Goal: Information Seeking & Learning: Learn about a topic

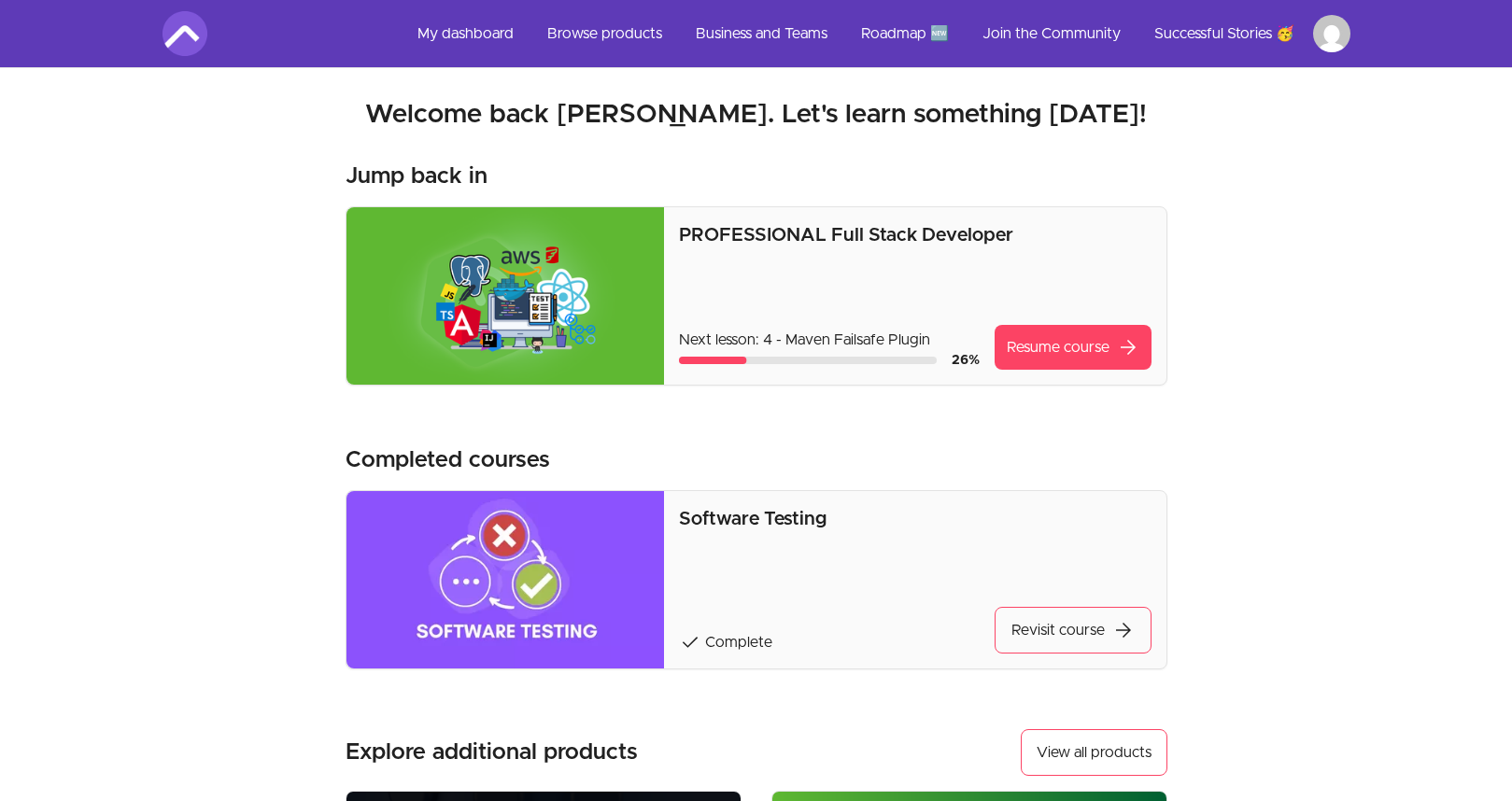
click at [538, 290] on img at bounding box center [505, 296] width 318 height 178
click at [1064, 354] on link "Resume course arrow_forward" at bounding box center [1072, 347] width 157 height 45
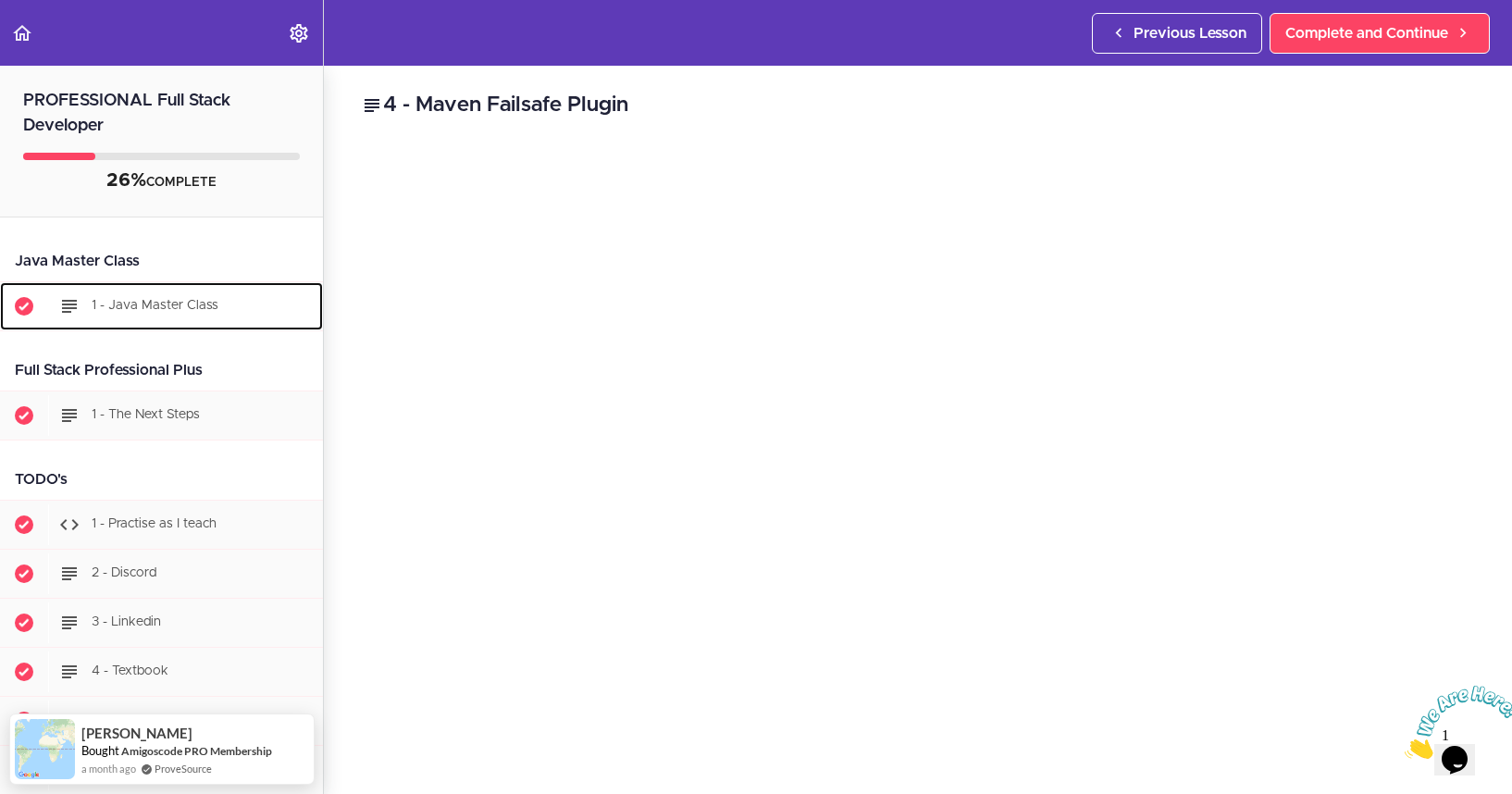
click at [171, 312] on span "1 - Java Master Class" at bounding box center [154, 306] width 127 height 13
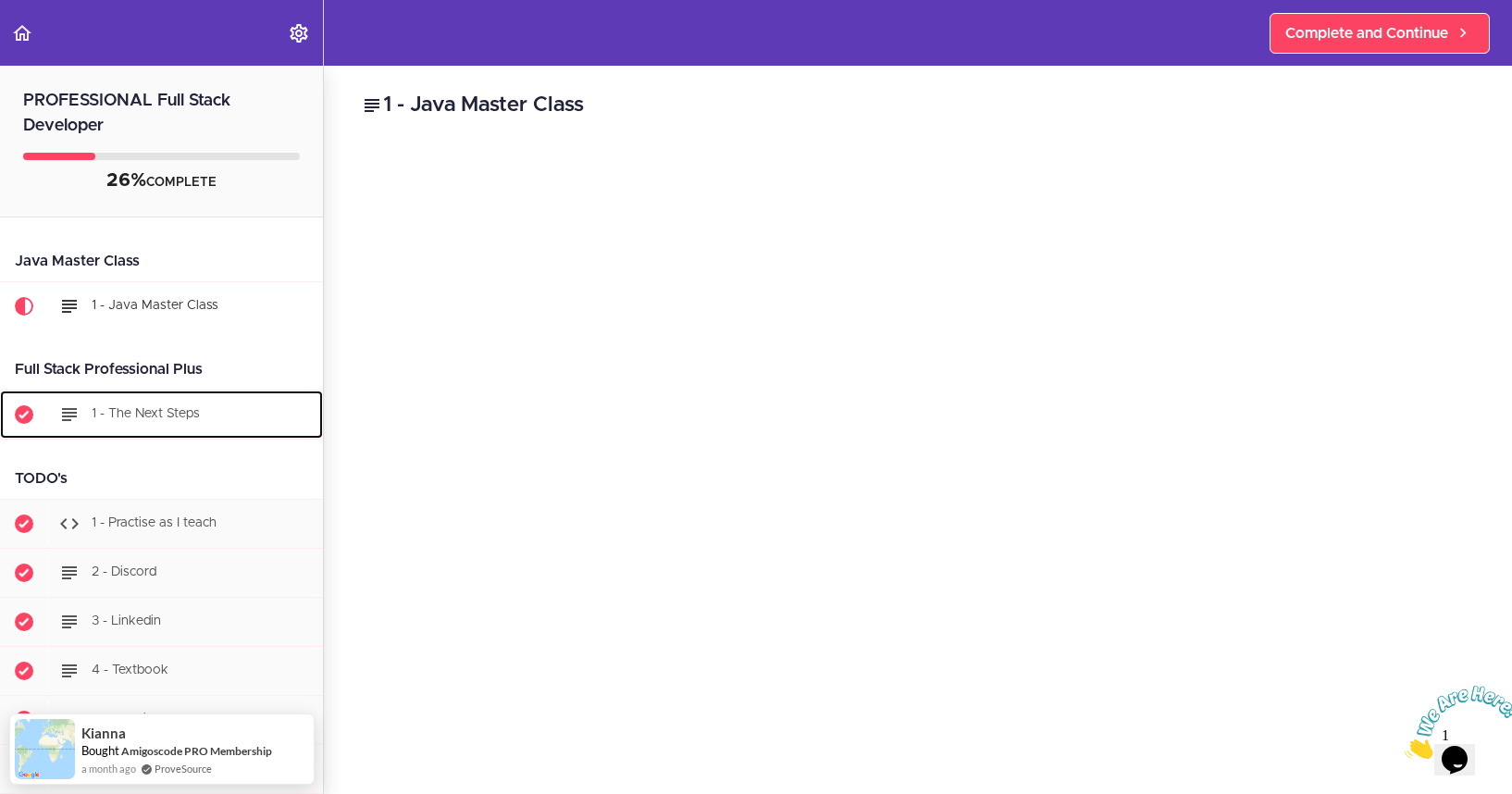
click at [172, 426] on div "1 - The Next Steps" at bounding box center [185, 415] width 274 height 41
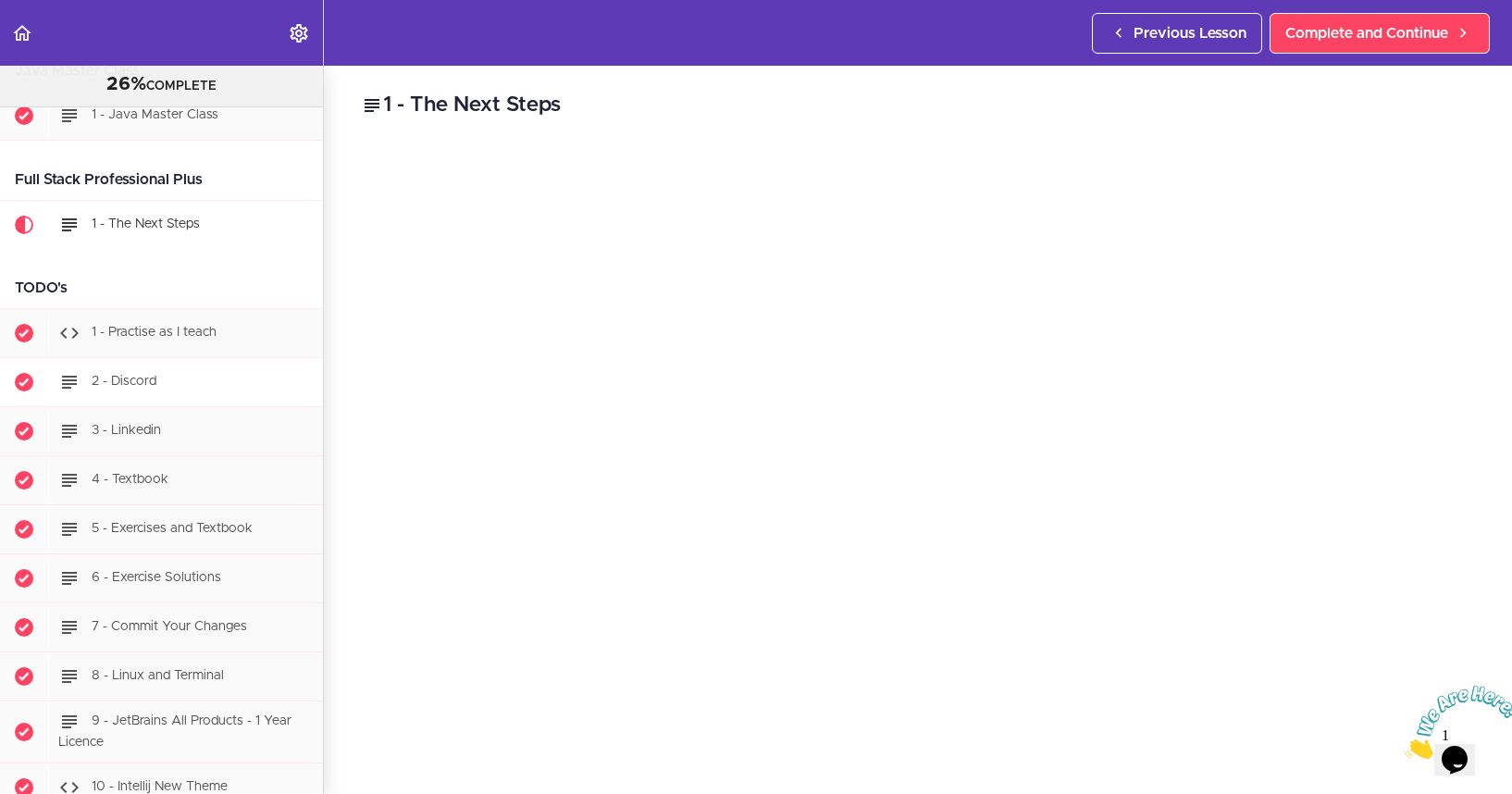
scroll to position [156, 0]
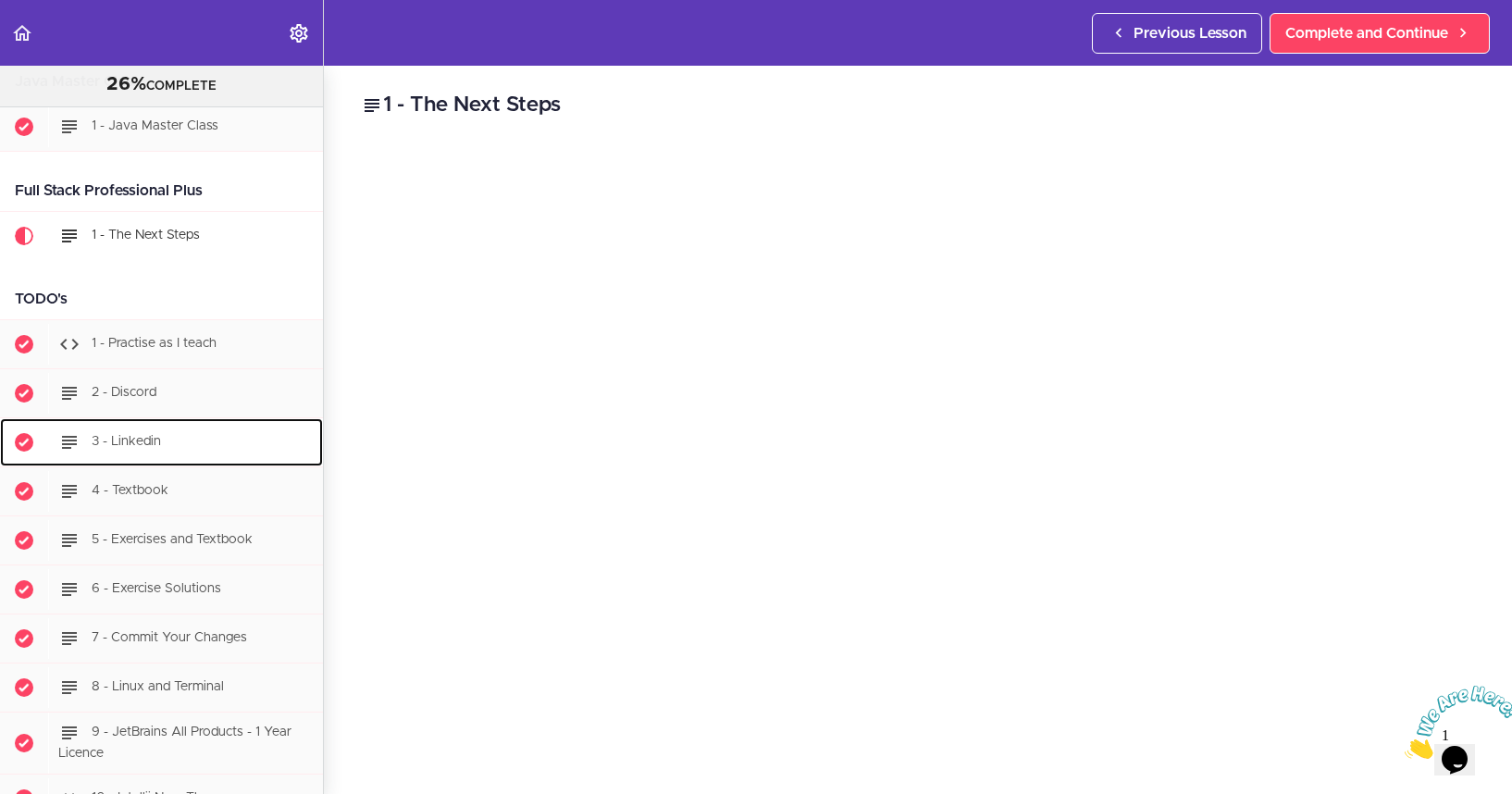
click at [167, 451] on div "3 - Linkedin" at bounding box center [185, 442] width 274 height 41
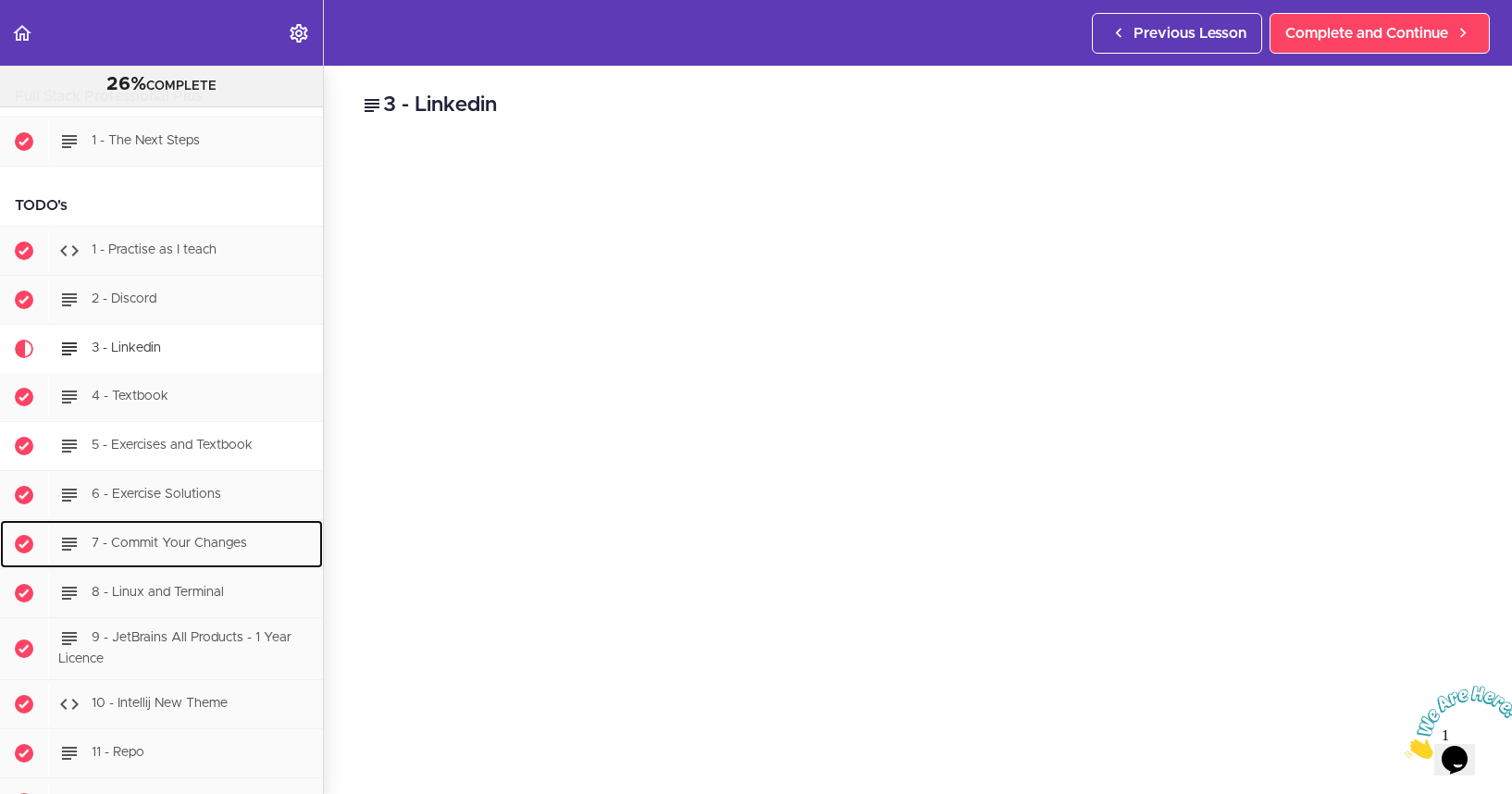
scroll to position [440, 0]
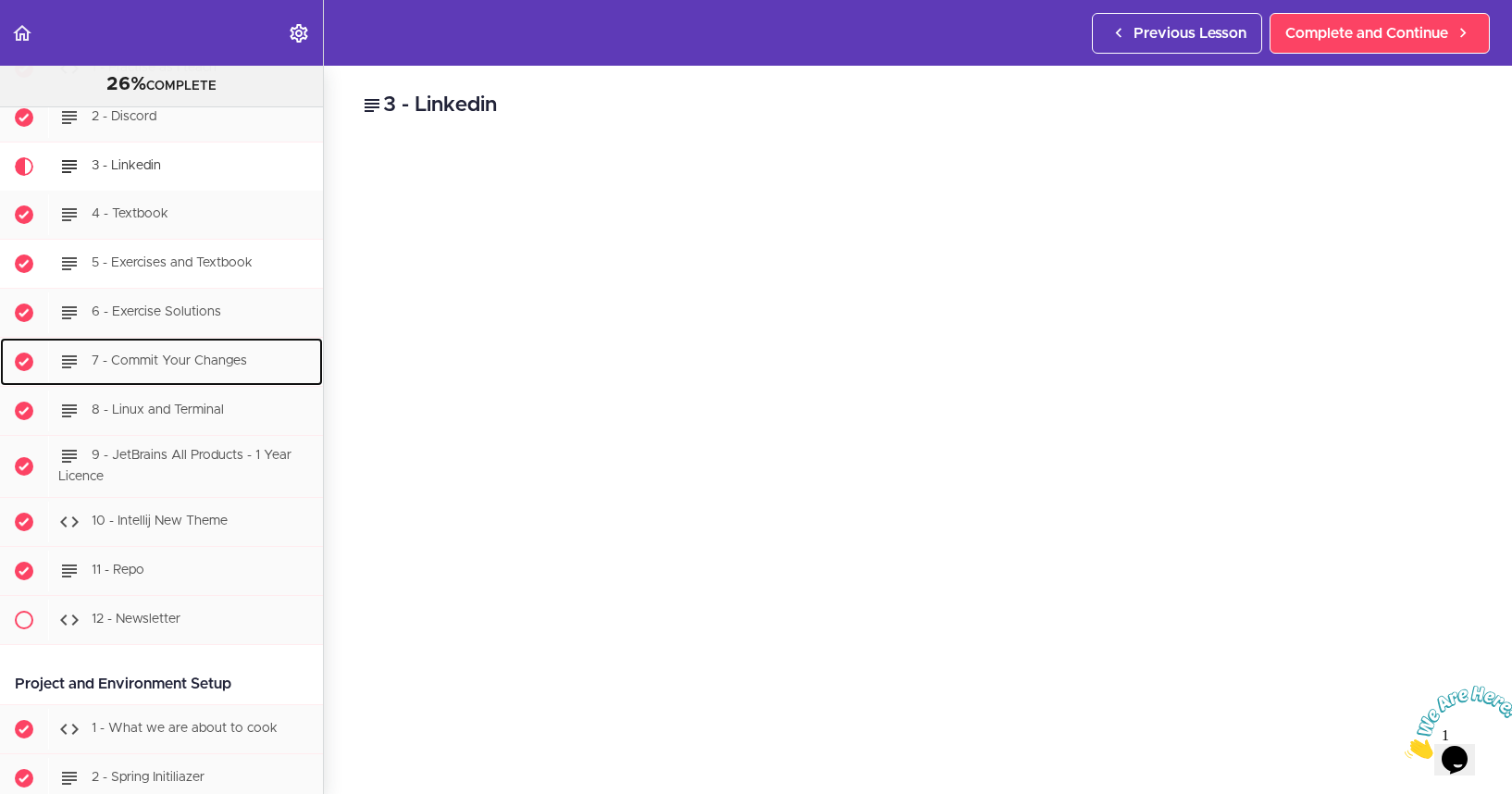
click at [155, 488] on ul "1 - Practise as I teach 2 - Discord 3 - Linkedin" at bounding box center [161, 345] width 323 height 601
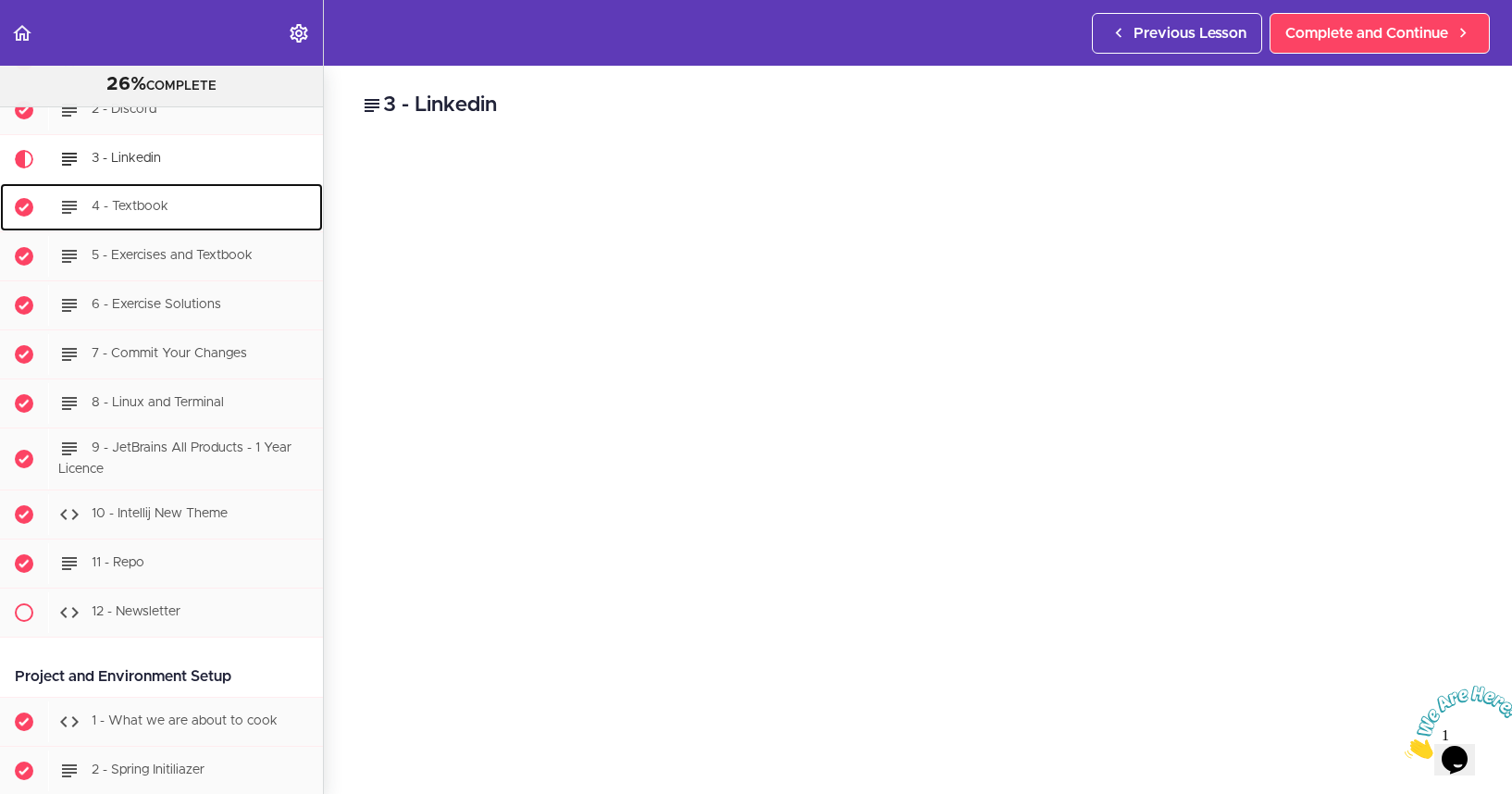
click at [151, 211] on span "4 - Textbook" at bounding box center [130, 207] width 77 height 13
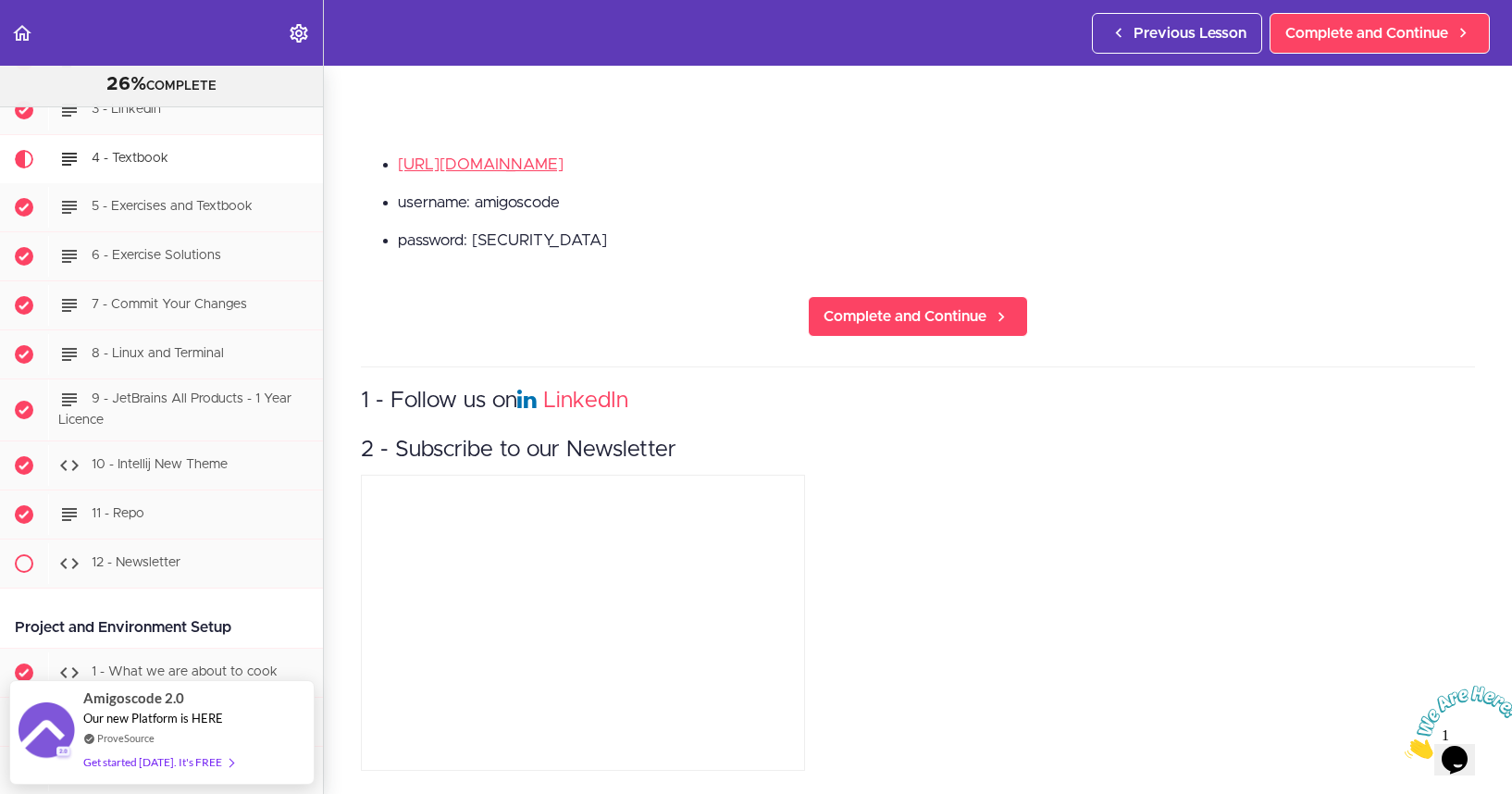
scroll to position [658, 0]
click at [475, 155] on link "[URL][DOMAIN_NAME]" at bounding box center [481, 163] width 166 height 16
drag, startPoint x: 475, startPoint y: 193, endPoint x: 566, endPoint y: 190, distance: 91.0
click at [566, 191] on li "username: amigoscode" at bounding box center [937, 201] width 1077 height 24
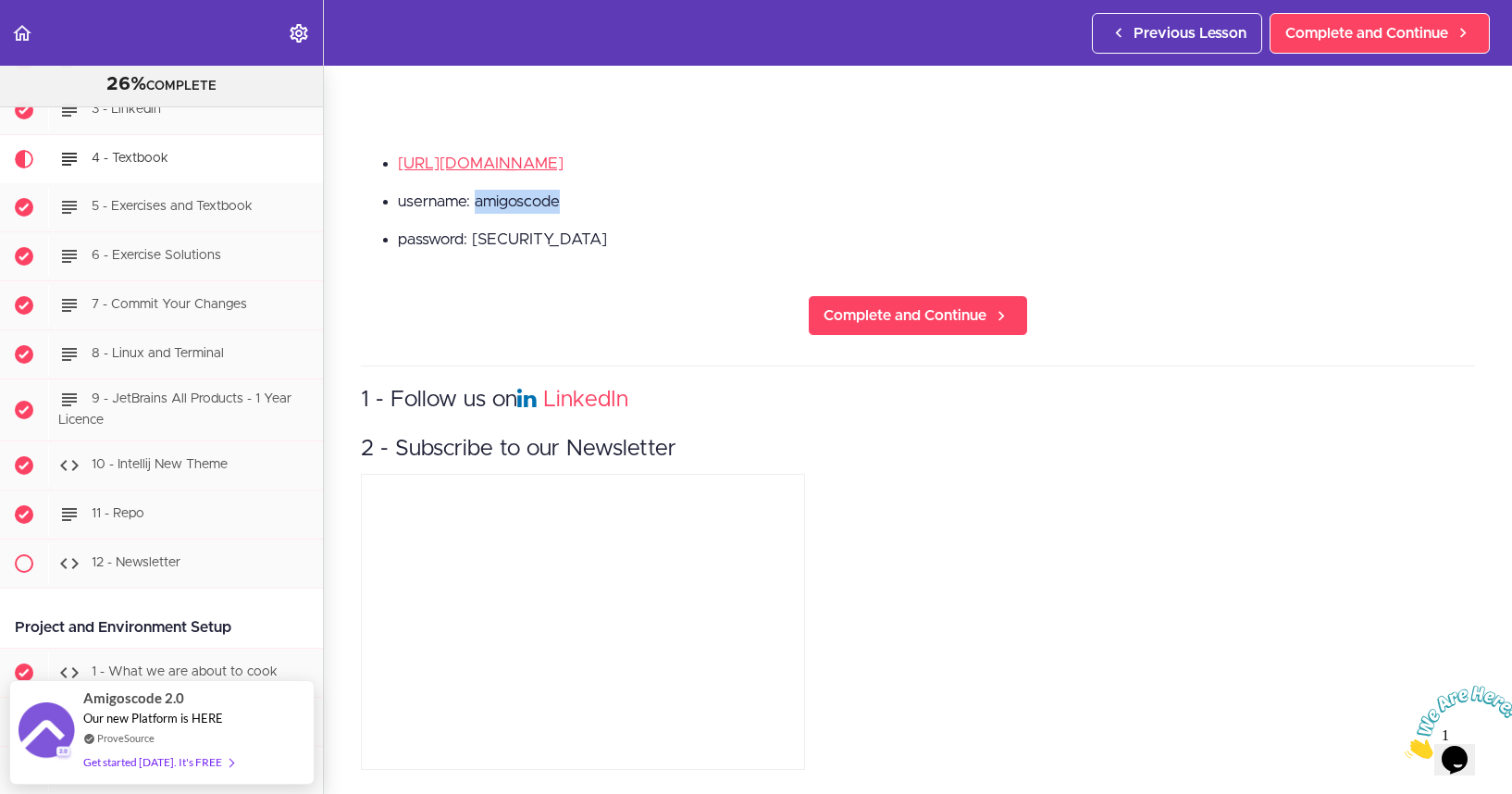
copy li "amigoscode"
drag, startPoint x: 475, startPoint y: 228, endPoint x: 623, endPoint y: 234, distance: 148.1
click at [623, 234] on li "password: [SECURITY_DATA]" at bounding box center [937, 239] width 1077 height 24
copy li "butterandjam"
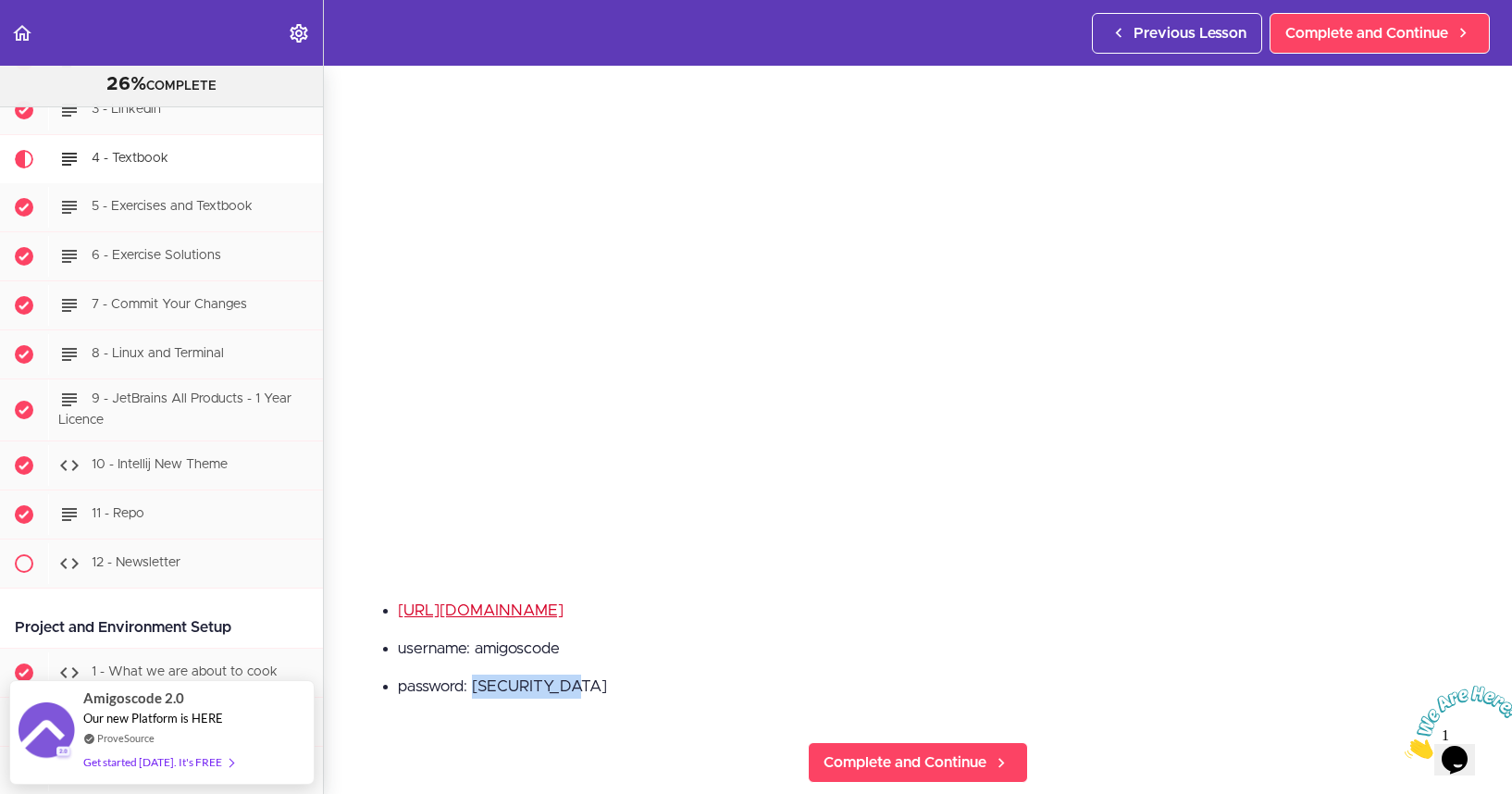
scroll to position [207, 0]
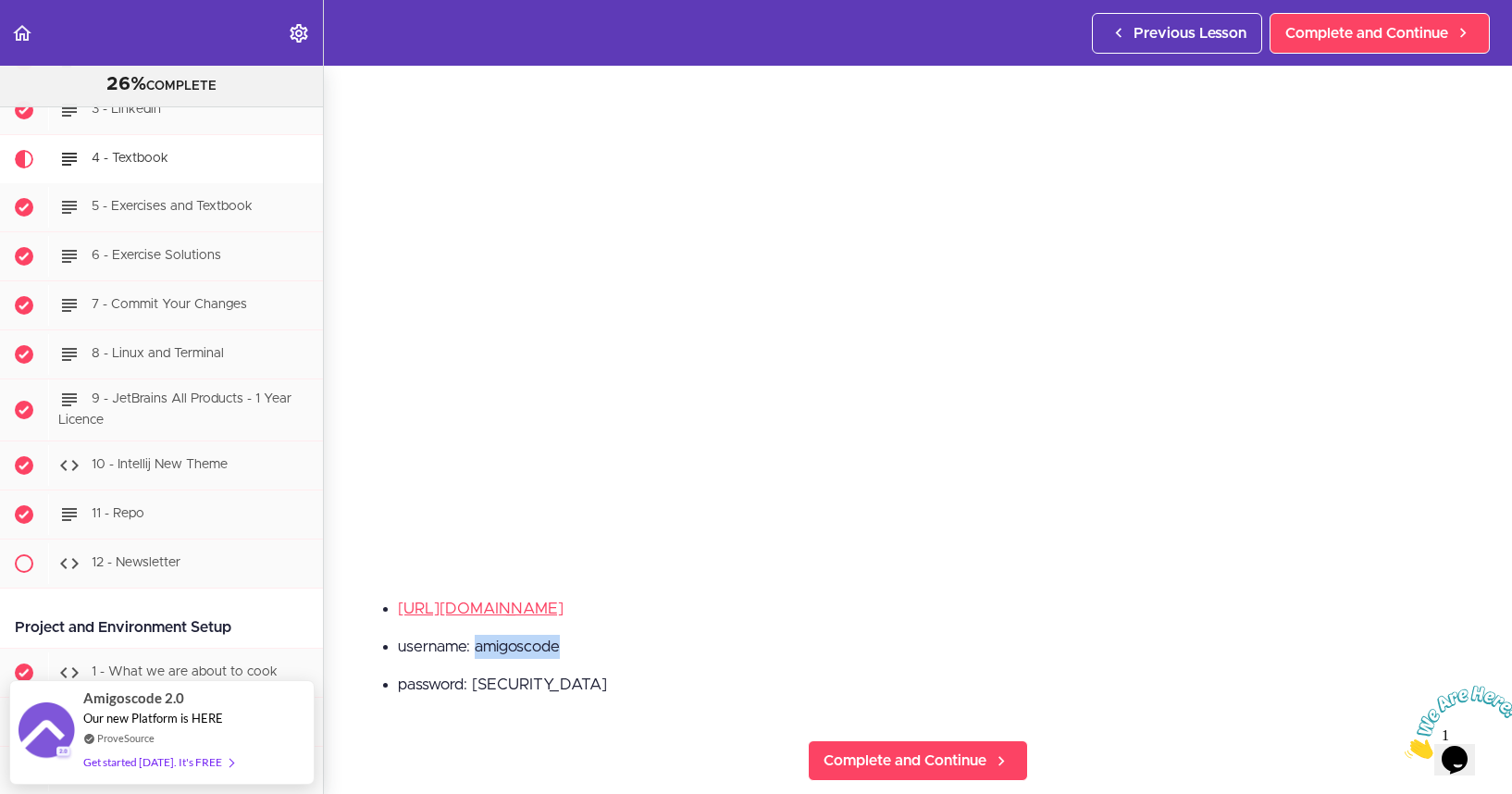
drag, startPoint x: 475, startPoint y: 642, endPoint x: 596, endPoint y: 645, distance: 121.0
click at [596, 645] on li "username: amigoscode" at bounding box center [937, 646] width 1077 height 24
copy li "amigoscode"
drag, startPoint x: 476, startPoint y: 679, endPoint x: 585, endPoint y: 679, distance: 109.0
click at [585, 679] on li "password: [SECURITY_DATA]" at bounding box center [937, 684] width 1077 height 24
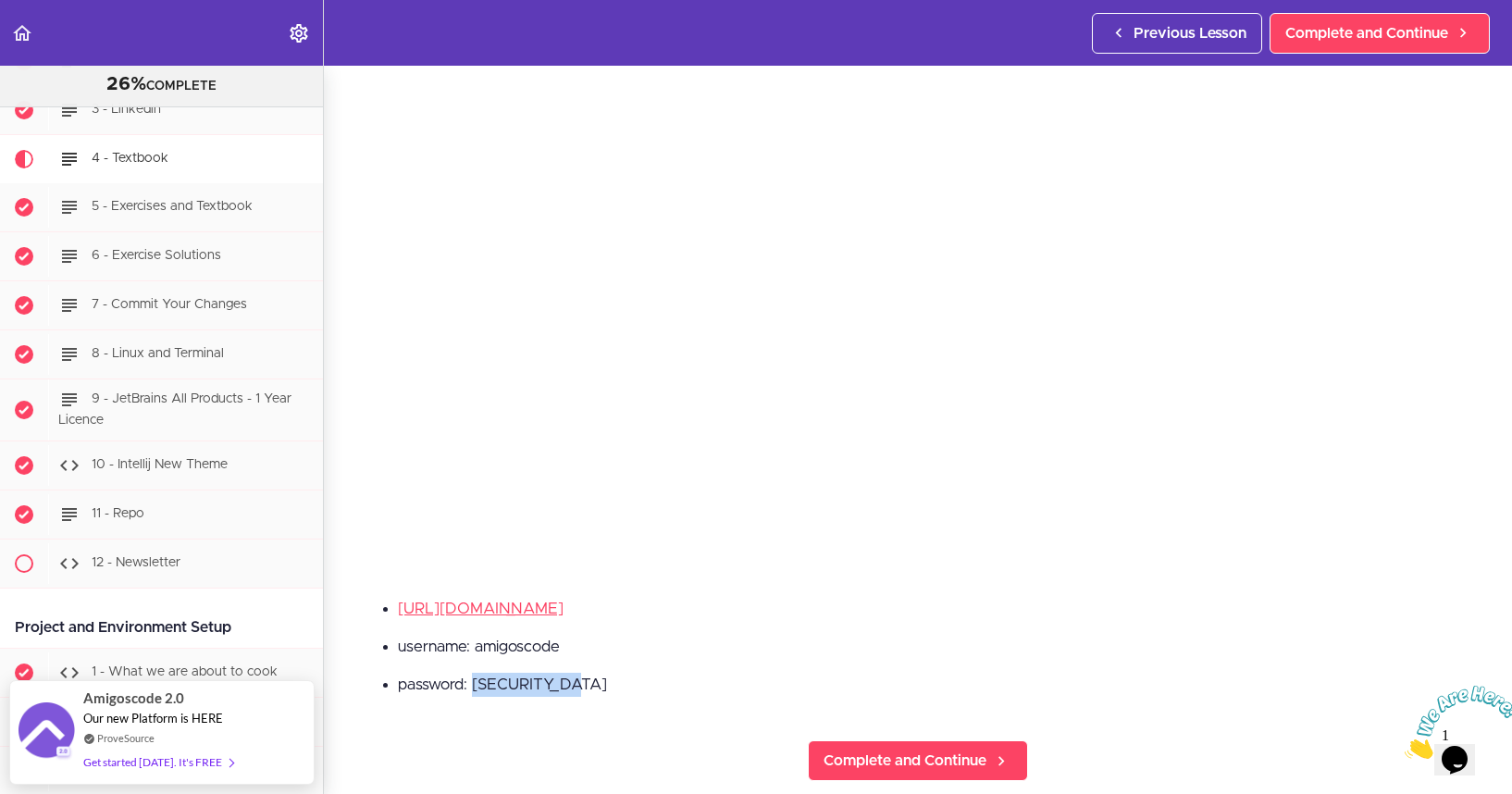
copy li "butterandjam"
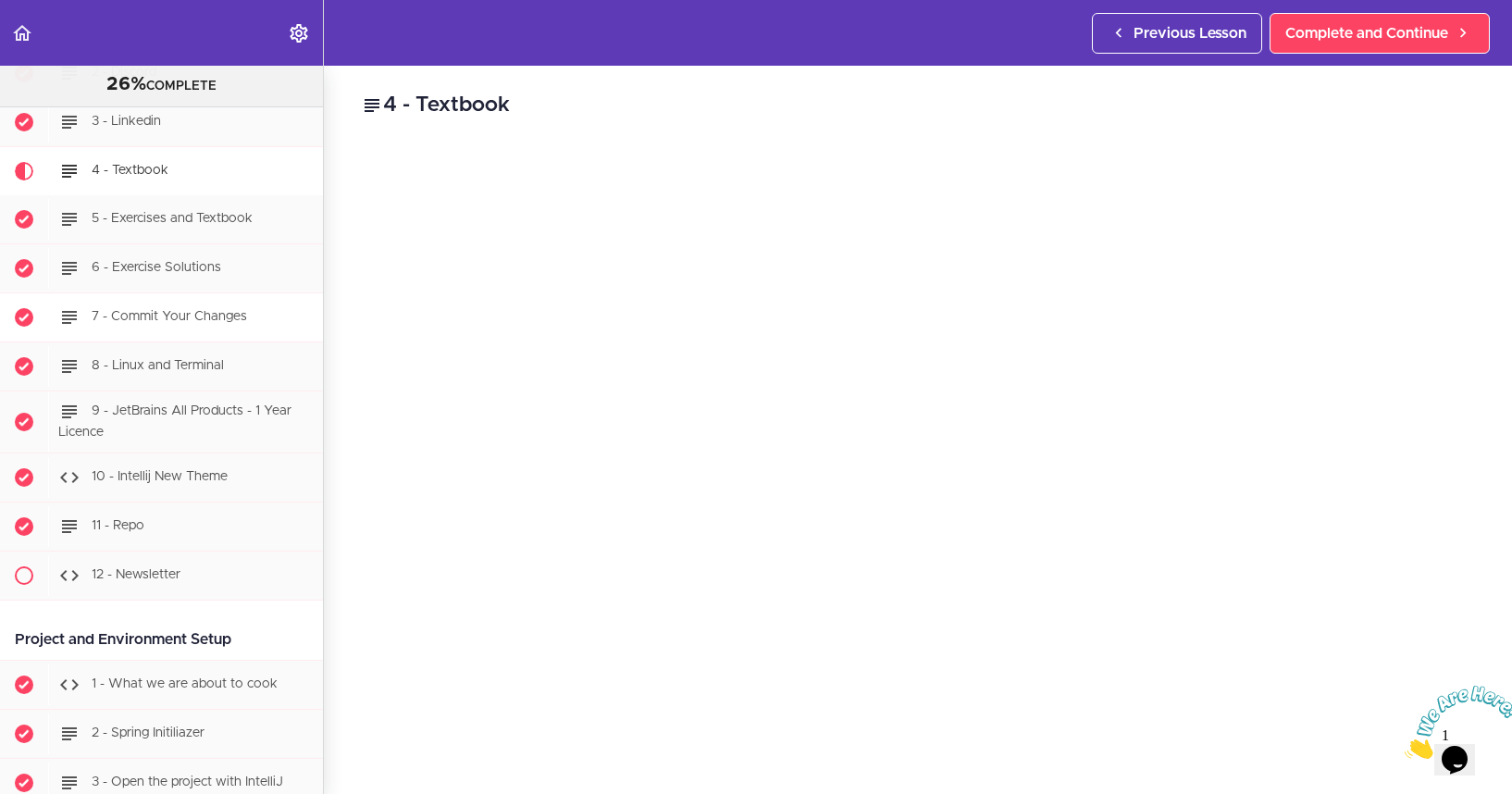
scroll to position [430, 0]
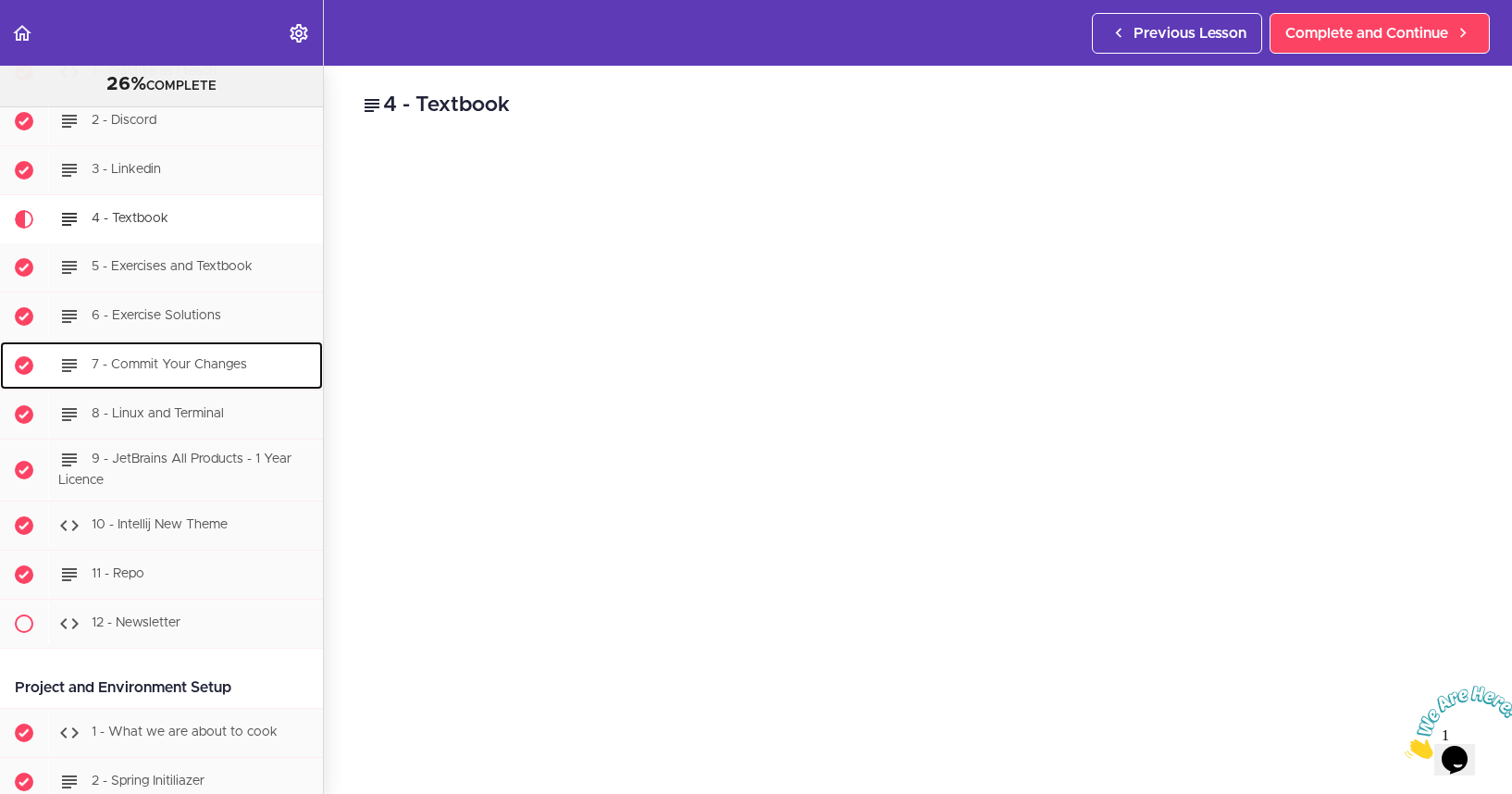
click at [173, 372] on div "7 - Commit Your Changes" at bounding box center [185, 365] width 274 height 41
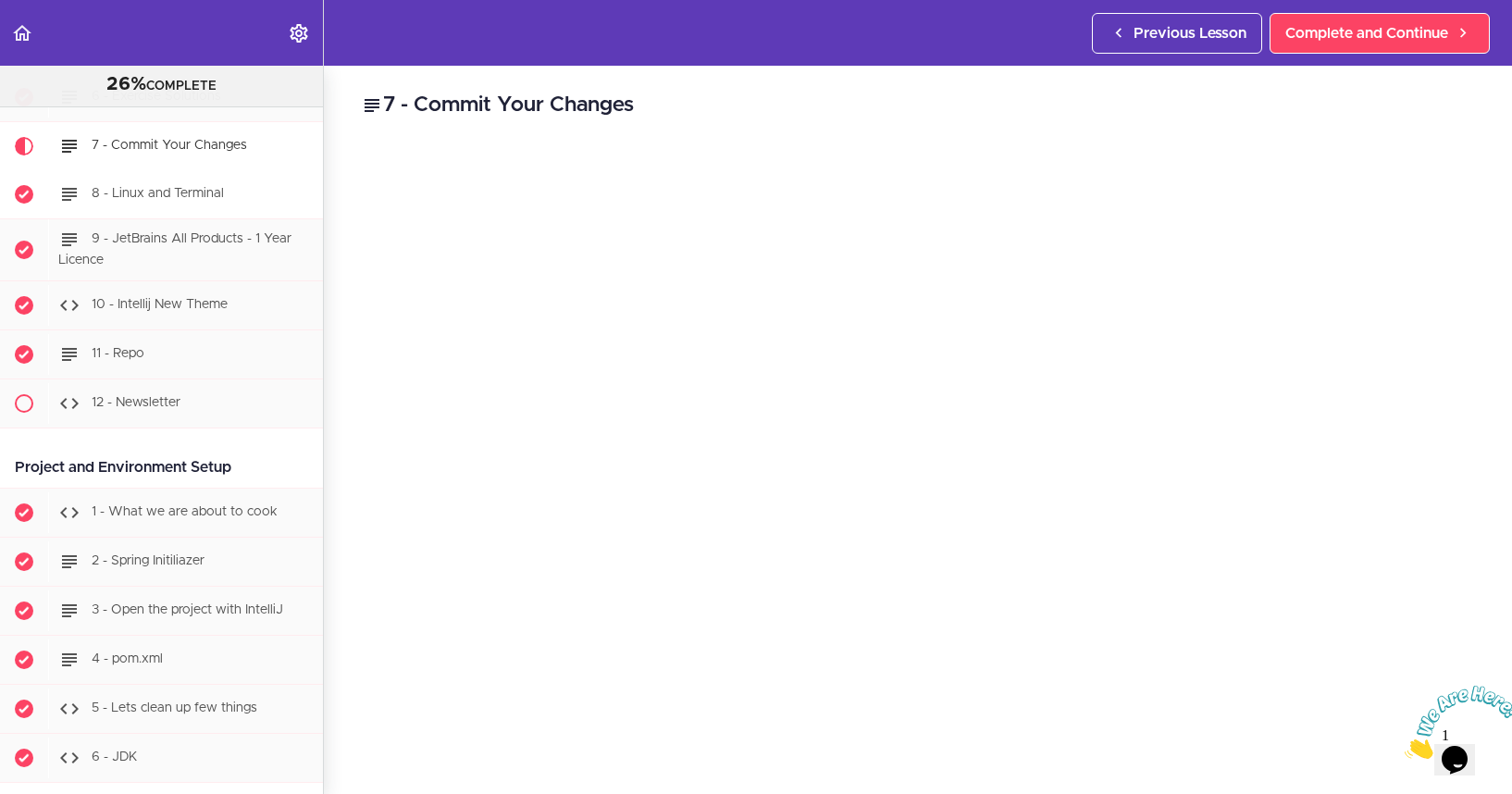
scroll to position [682, 0]
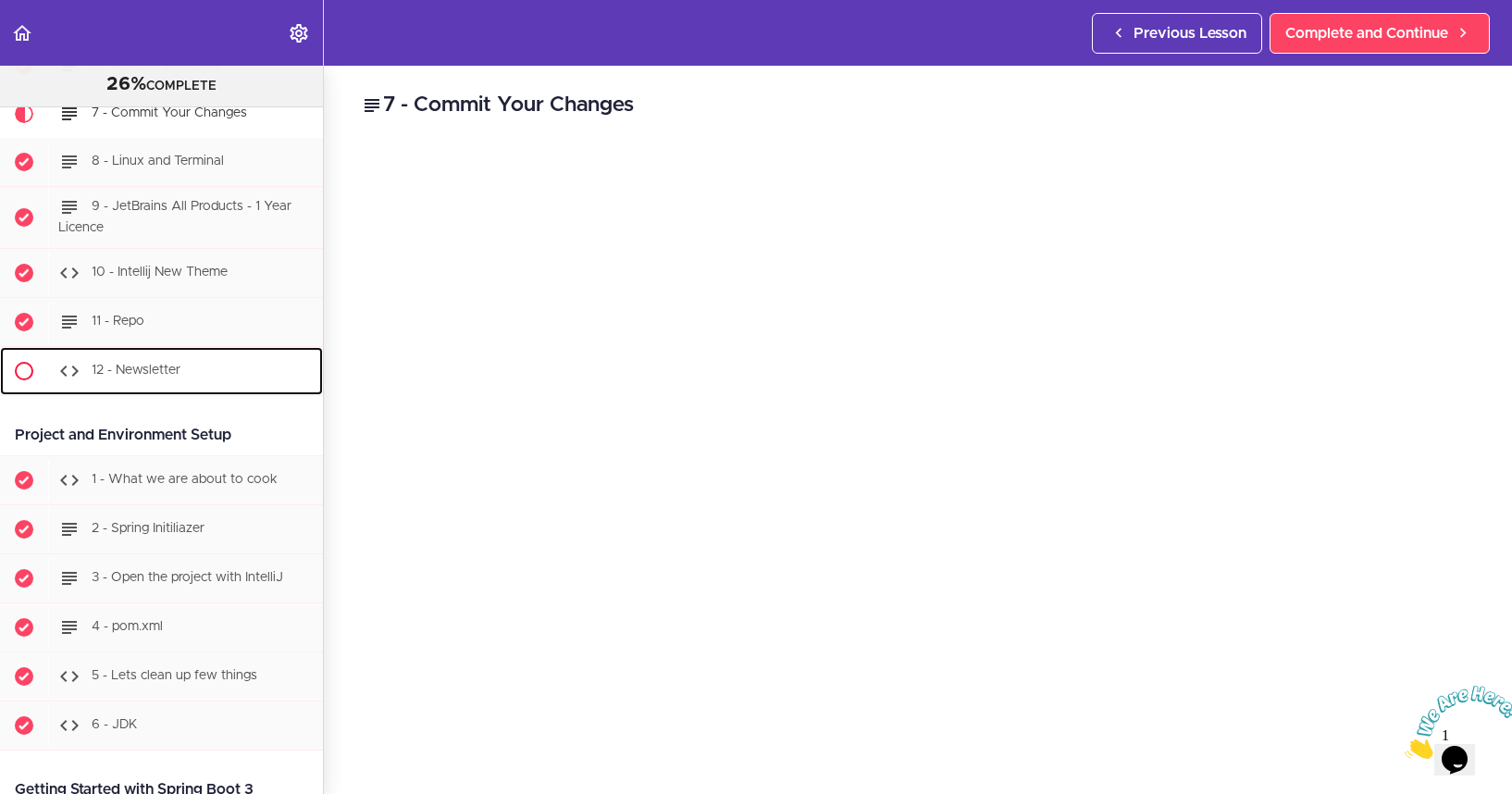
click at [165, 375] on span "12 - Newsletter" at bounding box center [135, 371] width 89 height 13
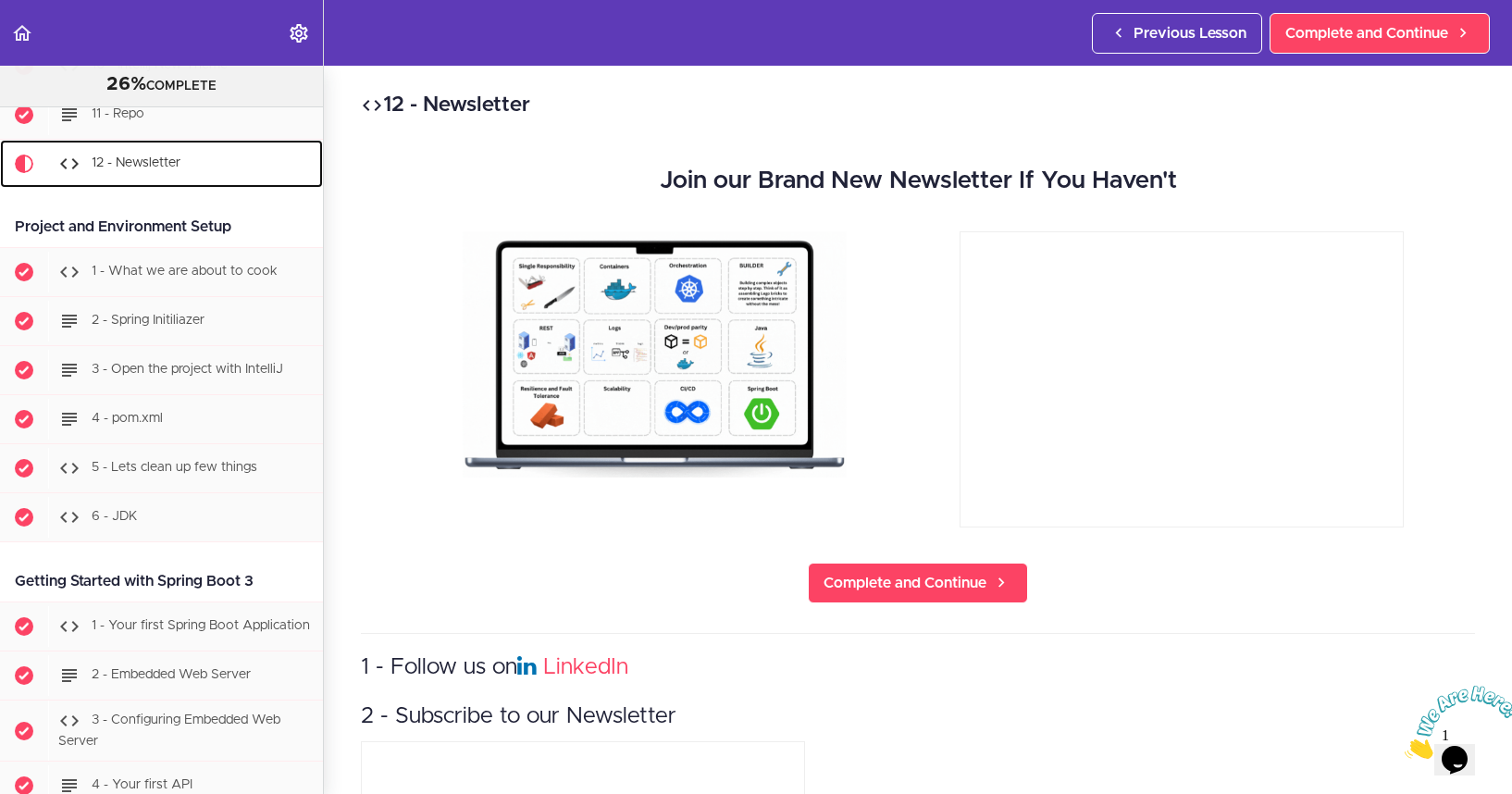
scroll to position [895, 0]
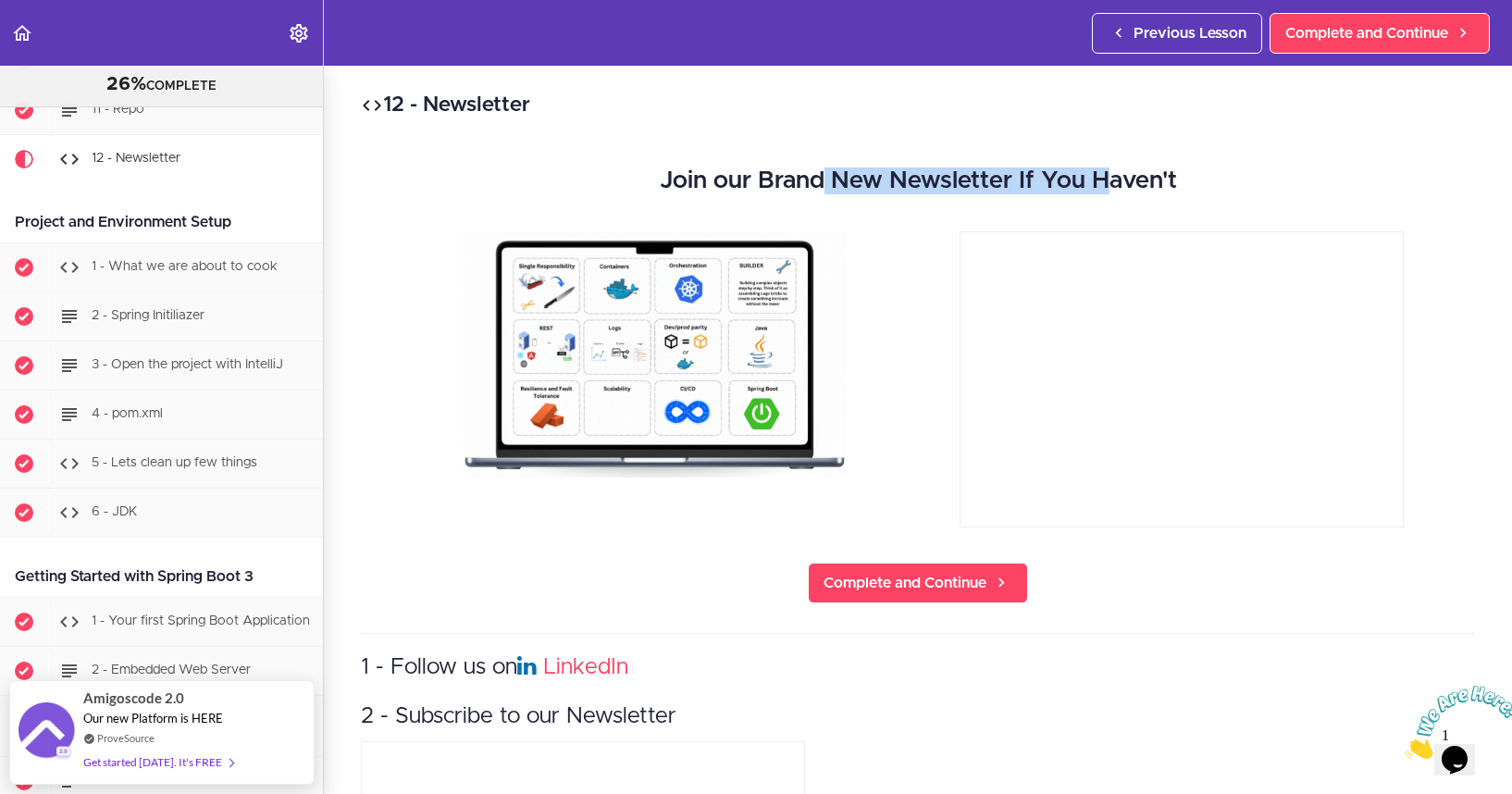
drag, startPoint x: 817, startPoint y: 189, endPoint x: 1100, endPoint y: 185, distance: 283.0
click at [1100, 185] on h2 "Join our Brand New Newsletter If You Haven't" at bounding box center [917, 181] width 1027 height 27
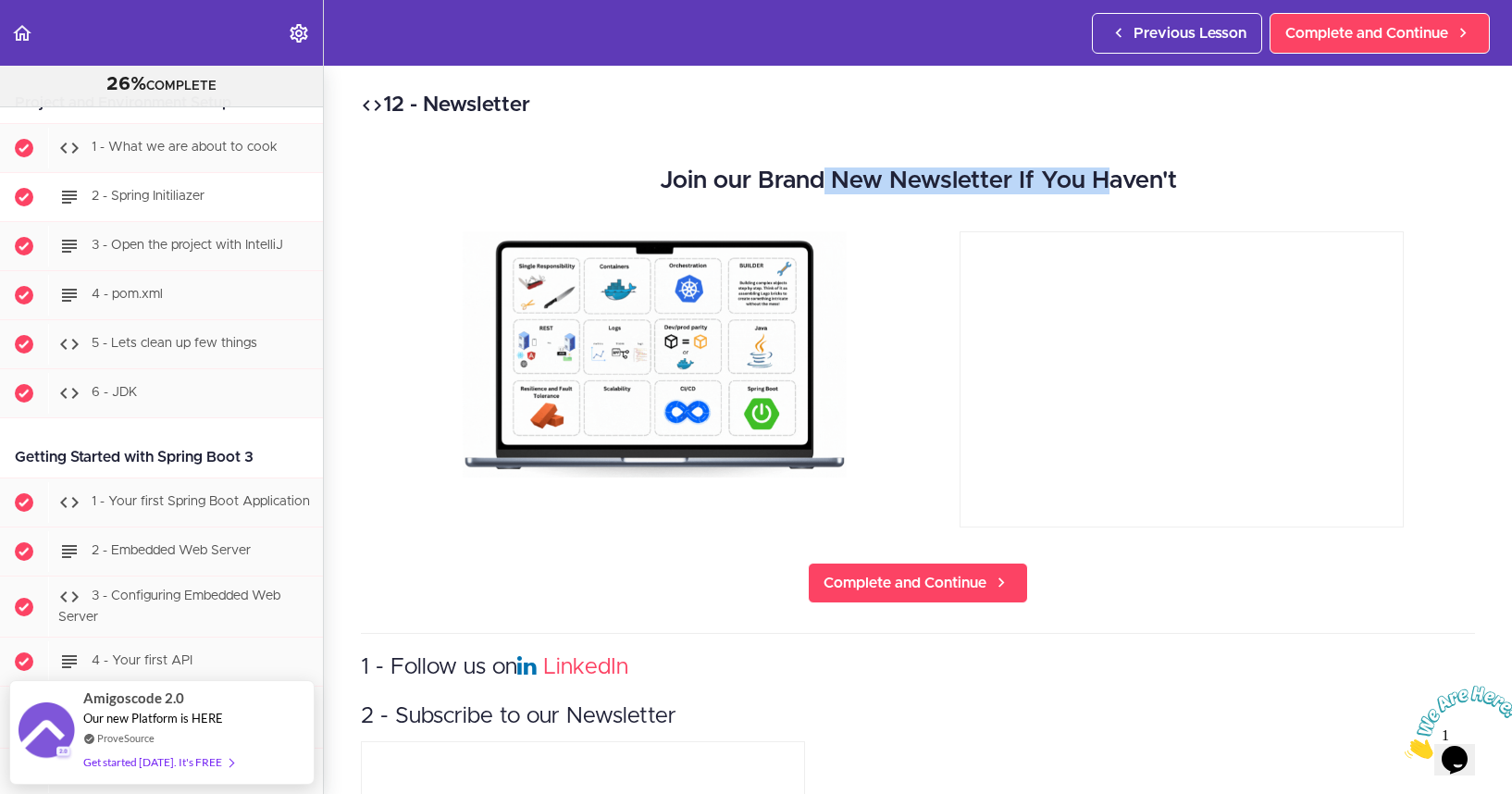
scroll to position [1009, 0]
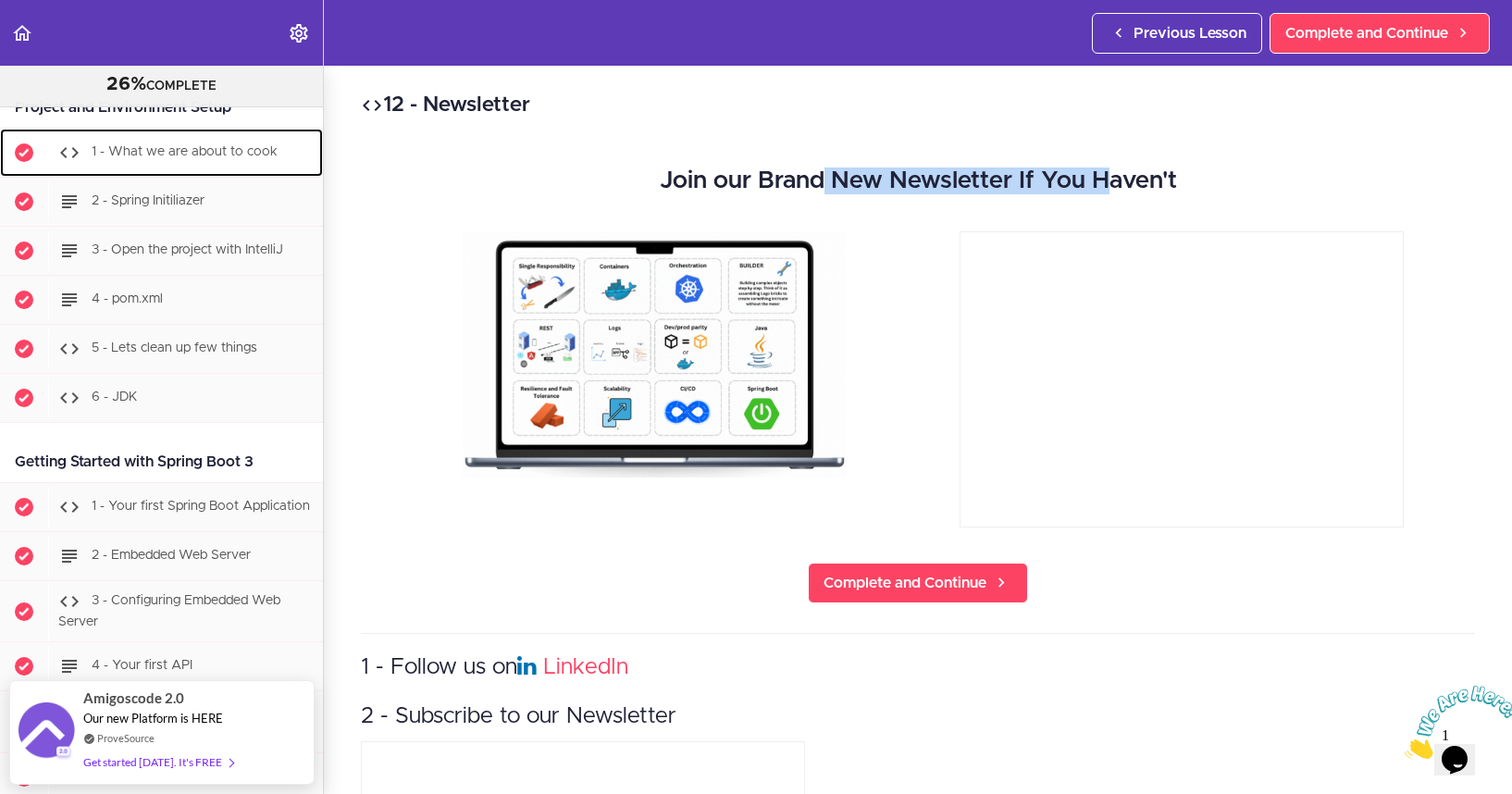
click at [179, 147] on span "1 - What we are about to cook" at bounding box center [184, 152] width 186 height 13
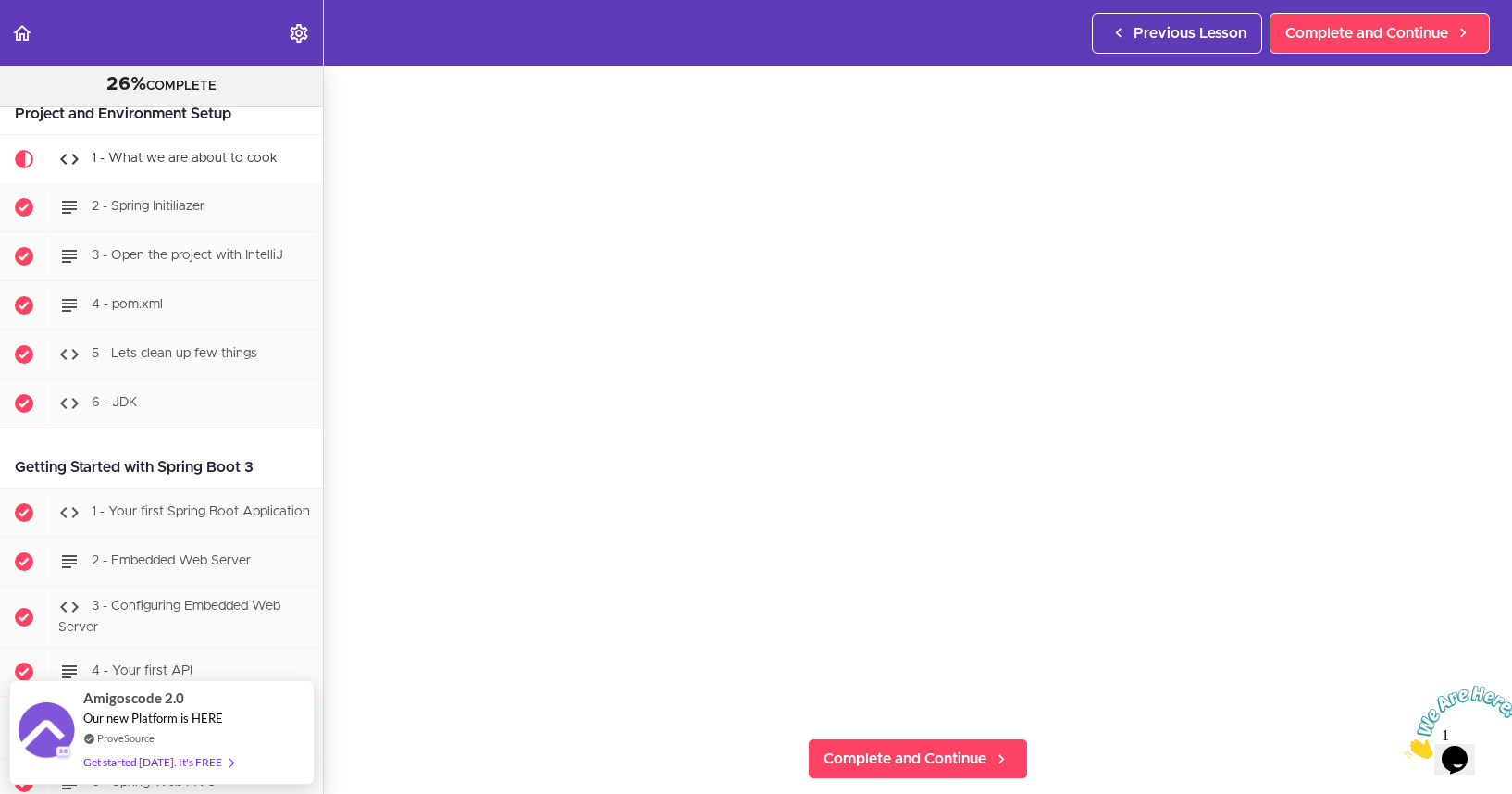
scroll to position [70, 0]
